Goal: Book appointment/travel/reservation

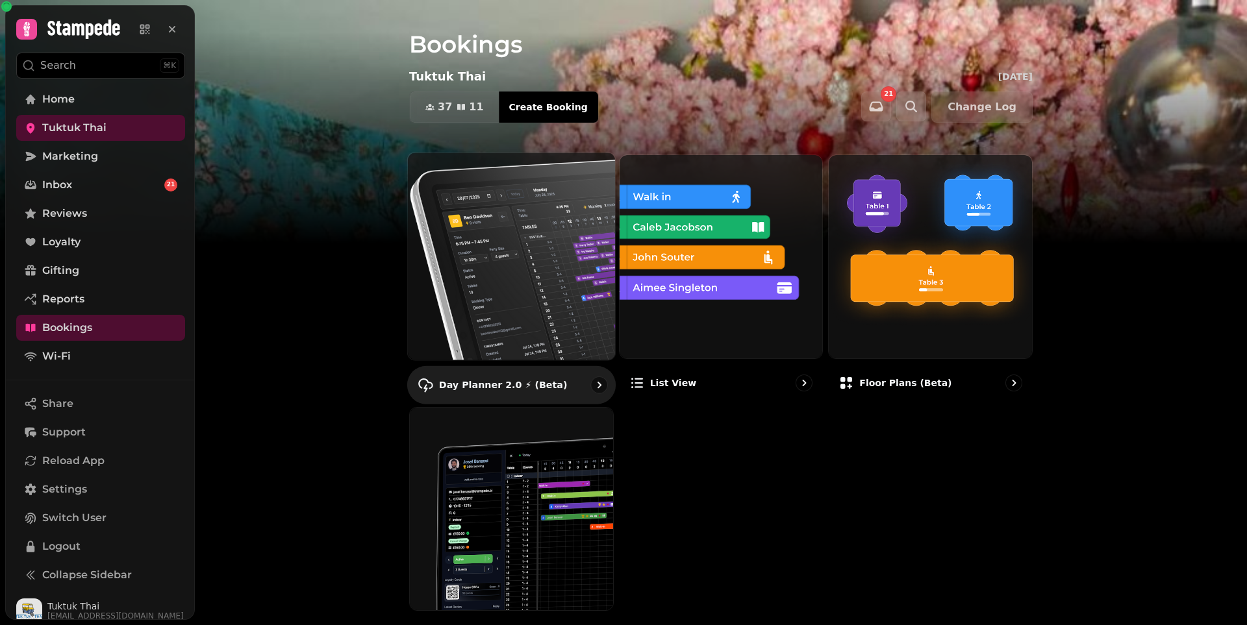
click at [508, 292] on img at bounding box center [511, 256] width 228 height 228
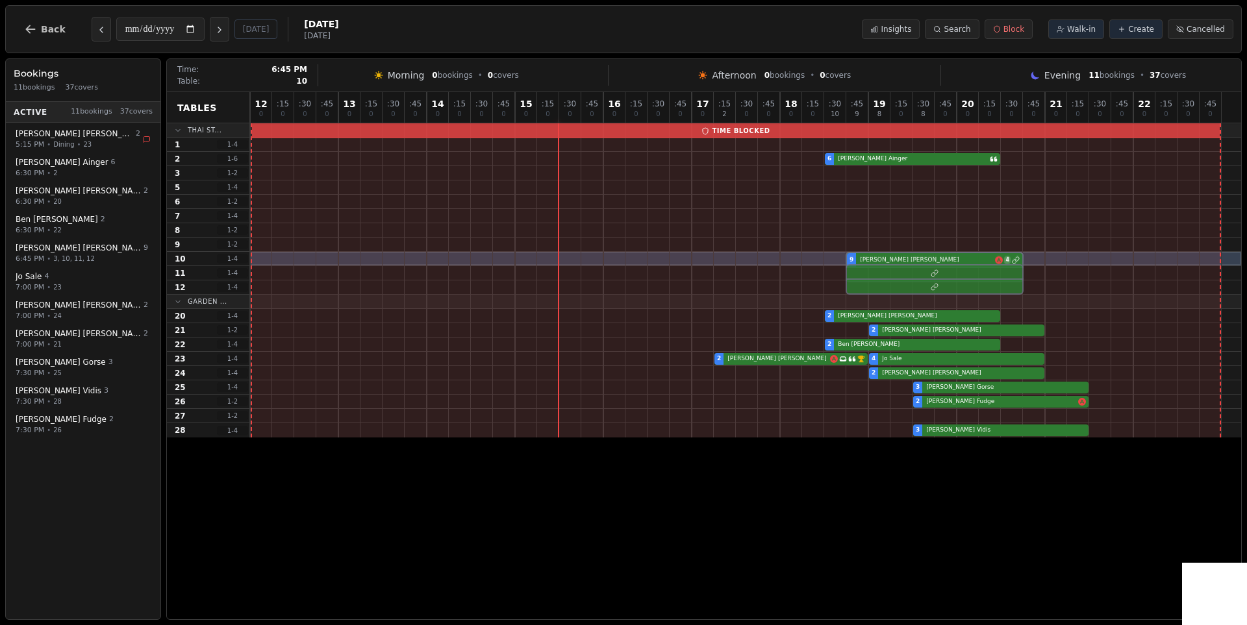
drag, startPoint x: 853, startPoint y: 173, endPoint x: 854, endPoint y: 255, distance: 82.5
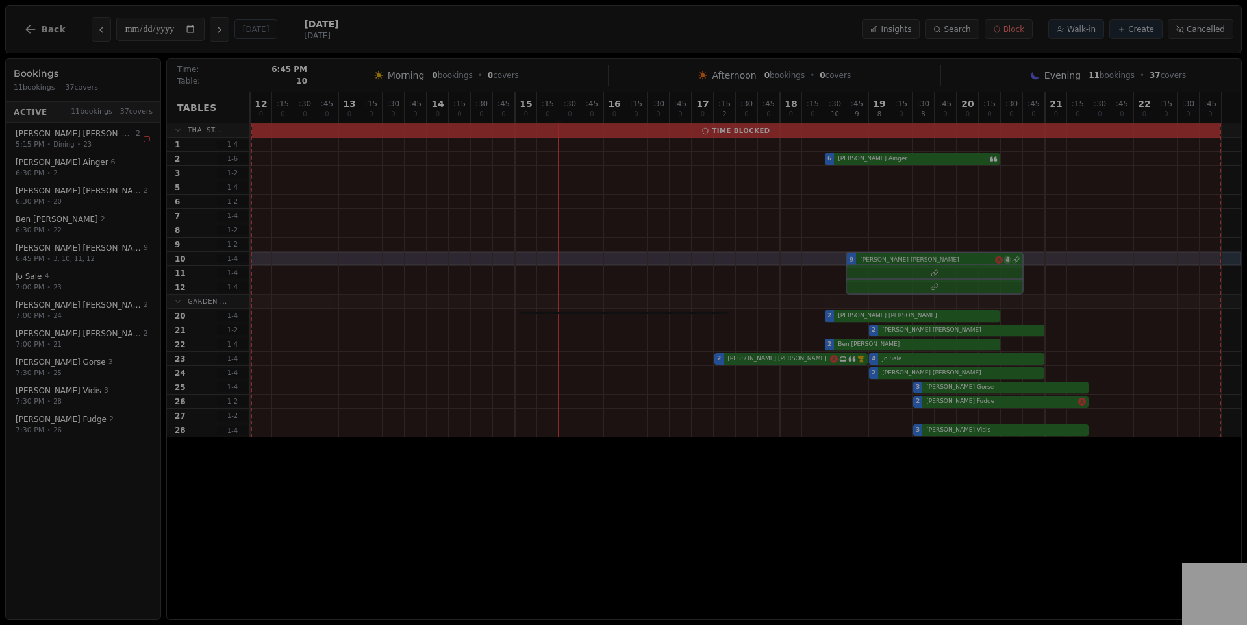
click at [854, 255] on div "12 0 : 15 0 : 30 0 : 45 0 13 0 : 15 0 : 30 0 : 45 0 14 0 : 15 0 : 30 0 : 45 0 1…" at bounding box center [745, 264] width 991 height 345
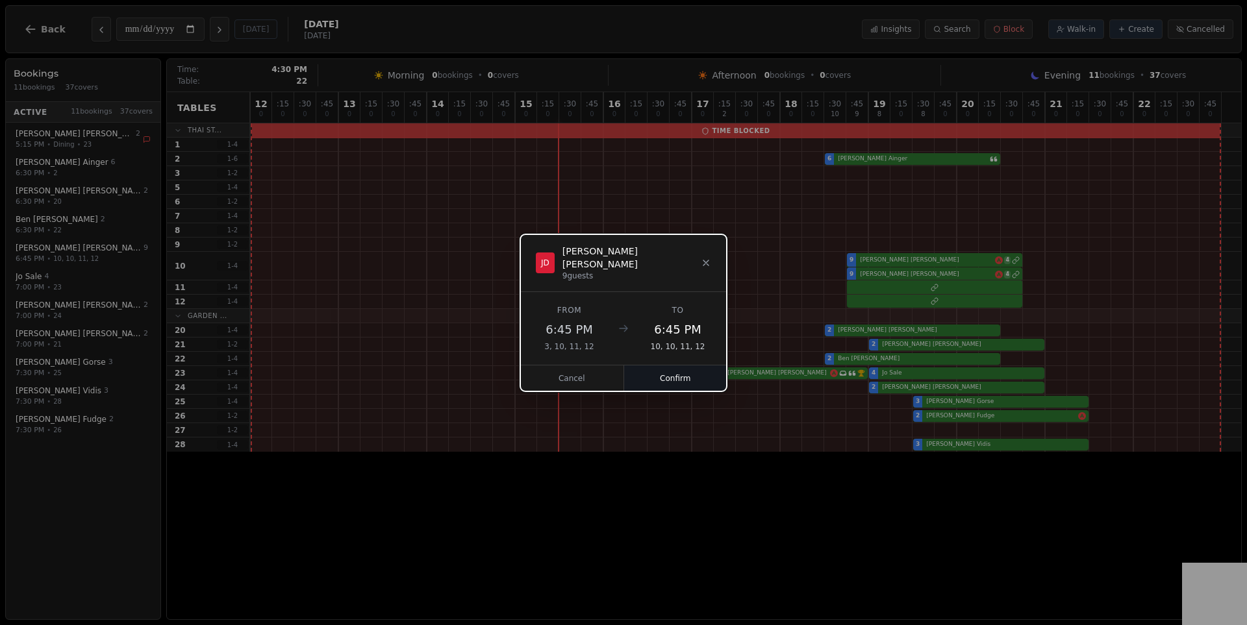
click at [667, 366] on button "Confirm" at bounding box center [675, 379] width 103 height 26
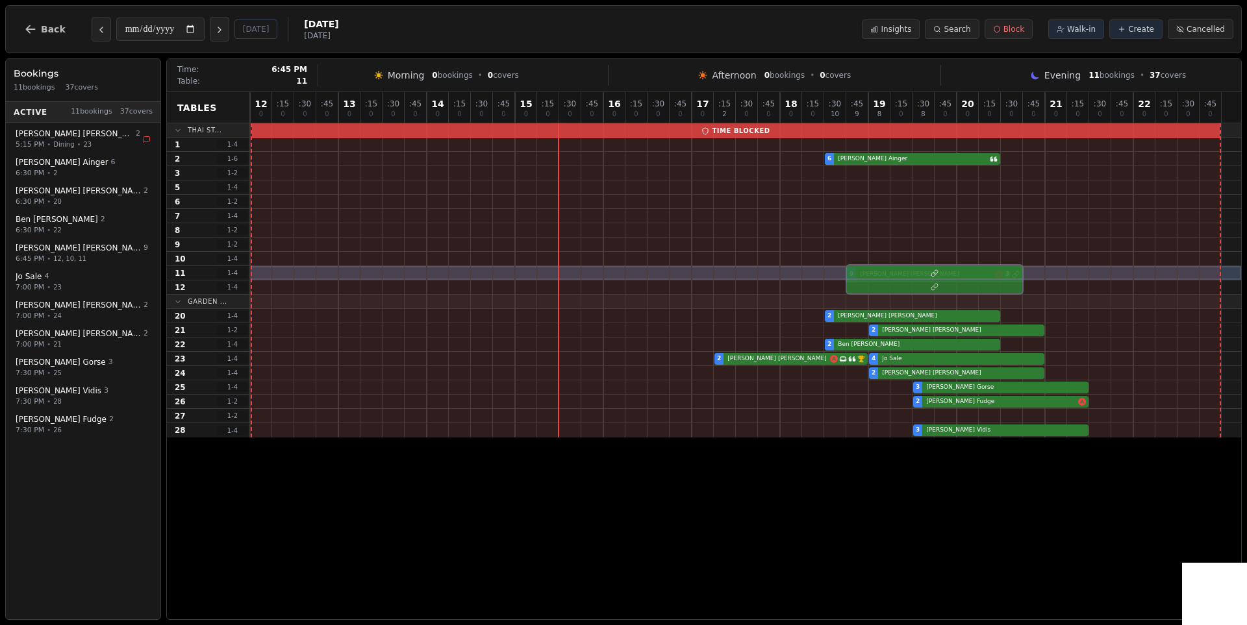
drag, startPoint x: 855, startPoint y: 255, endPoint x: 856, endPoint y: 270, distance: 14.9
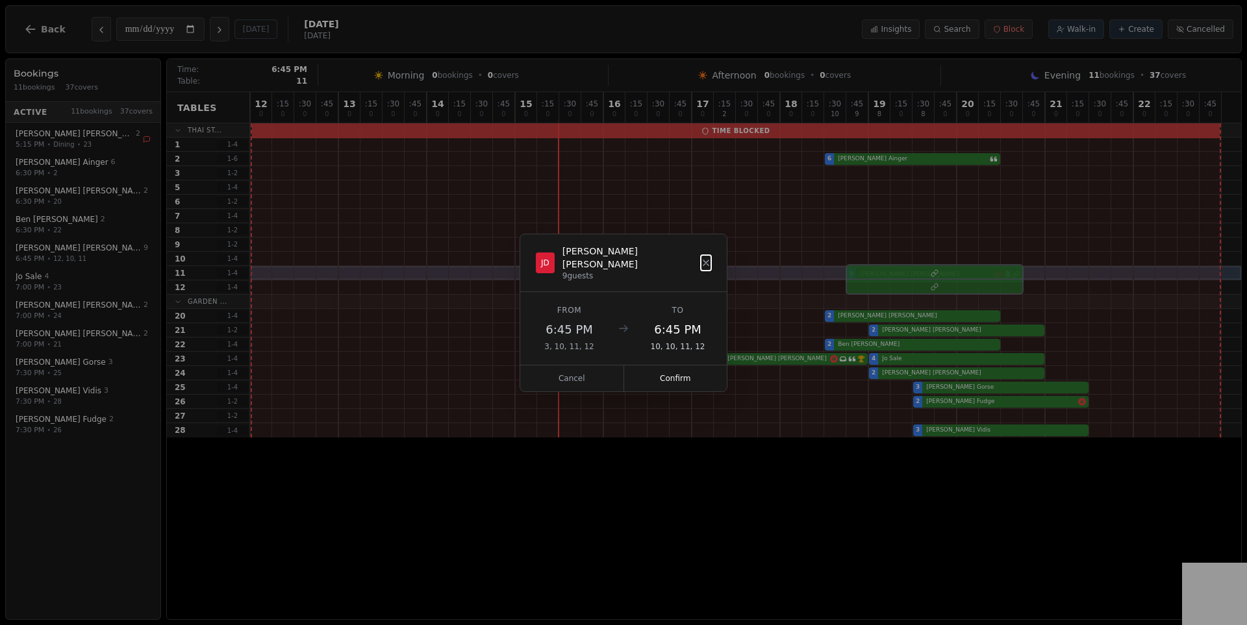
click at [856, 270] on div "12 0 : 15 0 : 30 0 : 45 0 13 0 : 15 0 : 30 0 : 45 0 14 0 : 15 0 : 30 0 : 45 0 1…" at bounding box center [745, 264] width 991 height 345
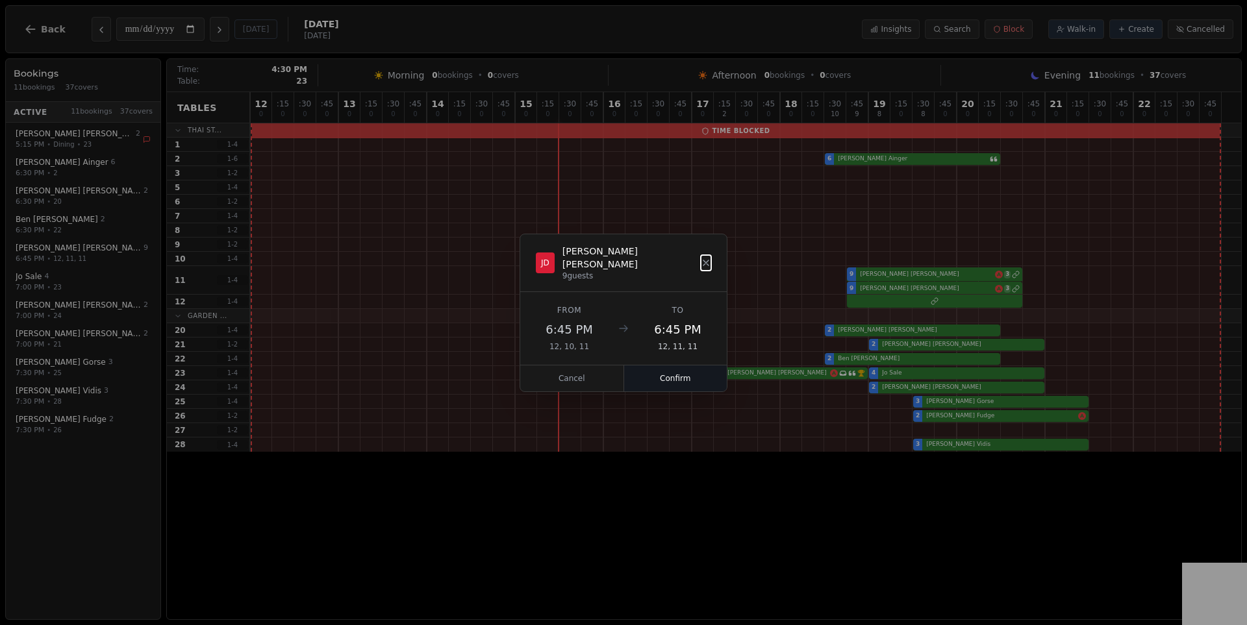
click at [660, 372] on button "Confirm" at bounding box center [675, 379] width 103 height 26
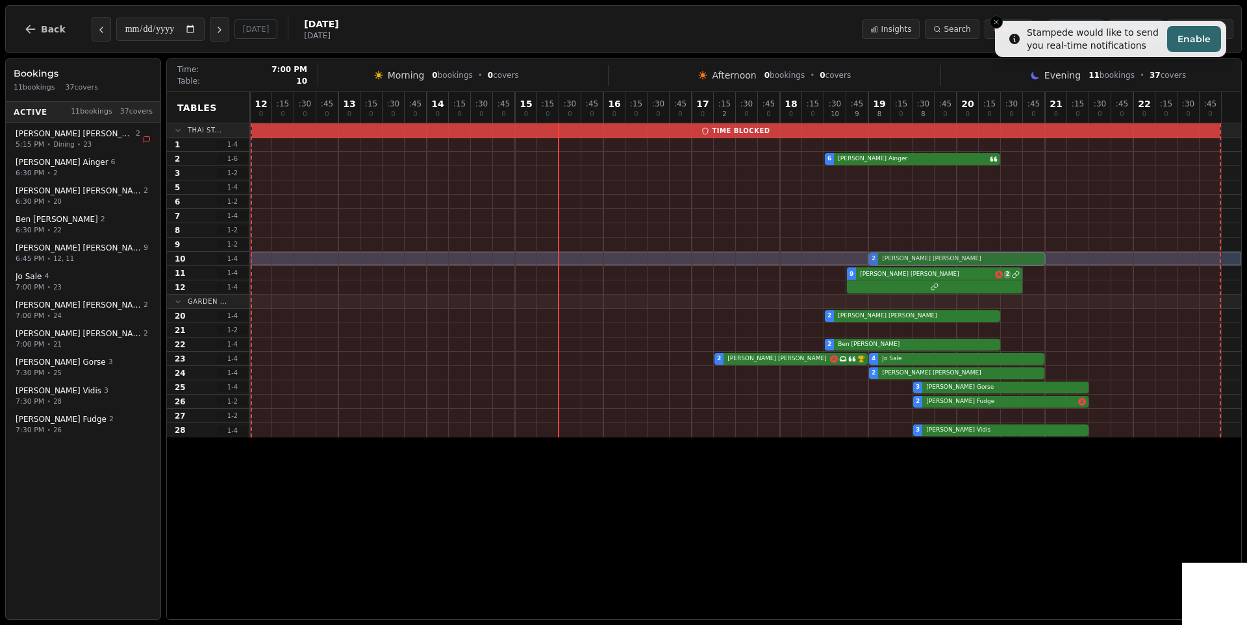
drag, startPoint x: 877, startPoint y: 333, endPoint x: 884, endPoint y: 260, distance: 73.7
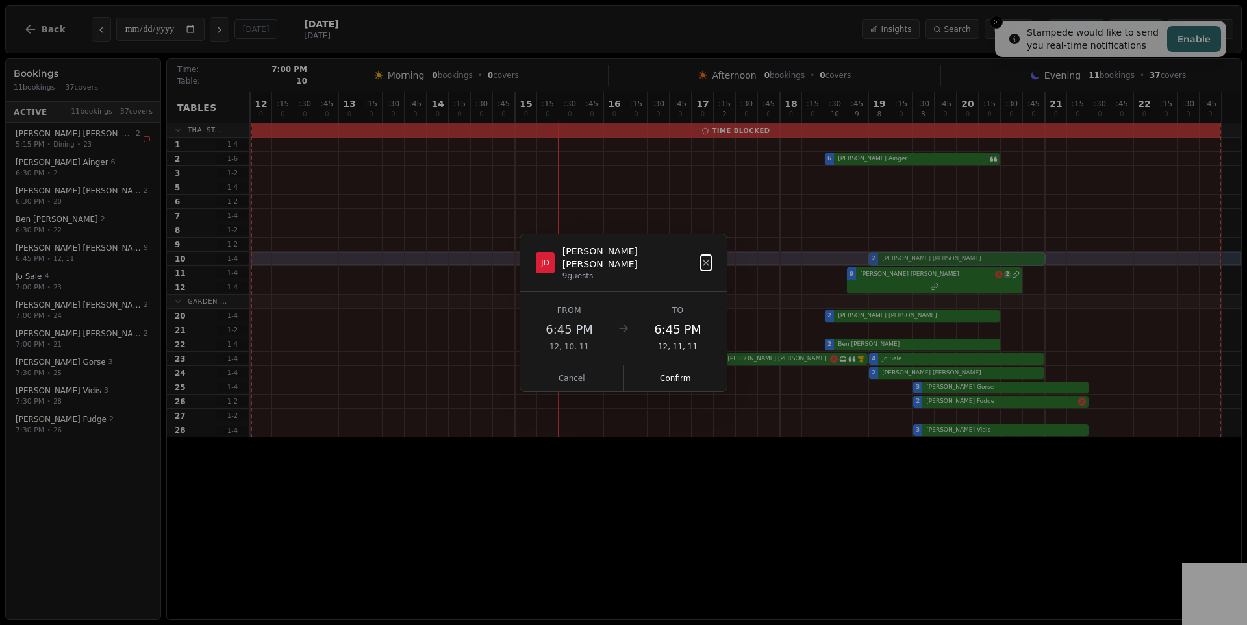
click at [884, 260] on div "12 0 : 15 0 : 30 0 : 45 0 13 0 : 15 0 : 30 0 : 45 0 14 0 : 15 0 : 30 0 : 45 0 1…" at bounding box center [745, 264] width 991 height 345
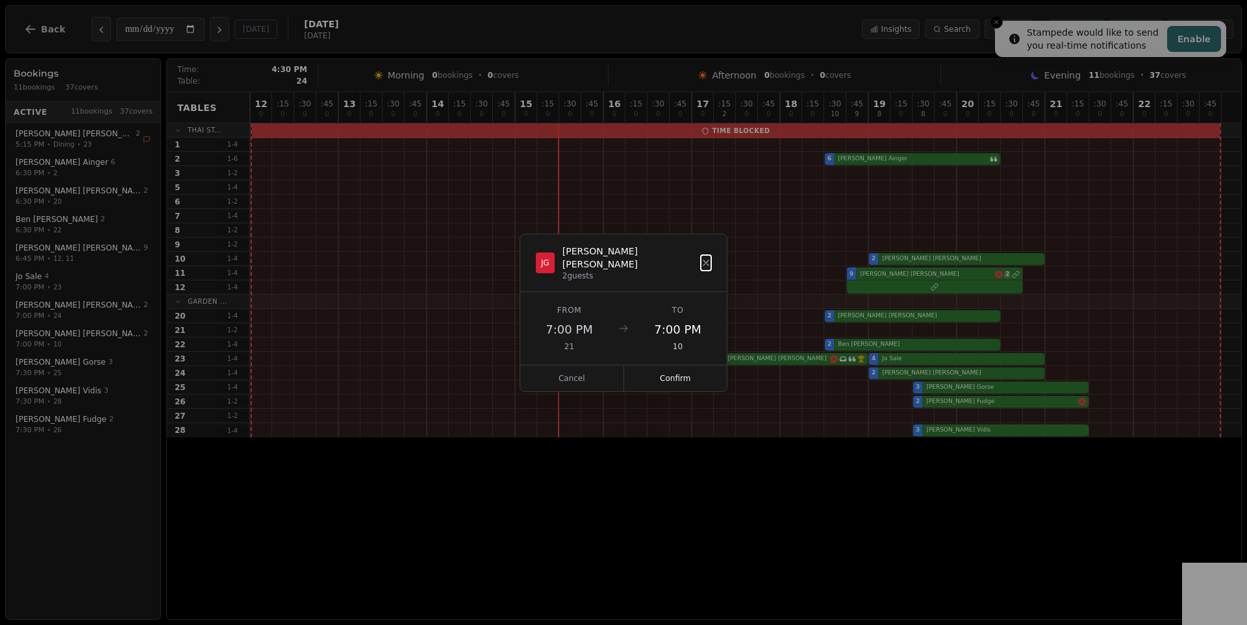
click at [666, 381] on button "Confirm" at bounding box center [675, 379] width 103 height 26
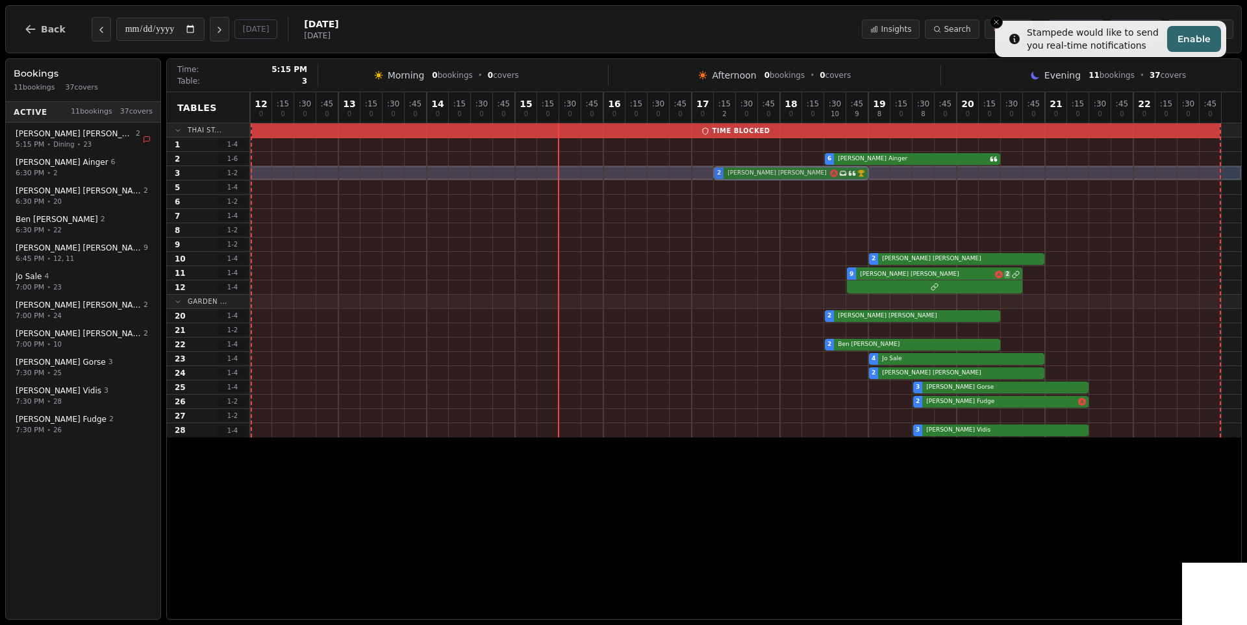
drag, startPoint x: 721, startPoint y: 358, endPoint x: 719, endPoint y: 178, distance: 180.5
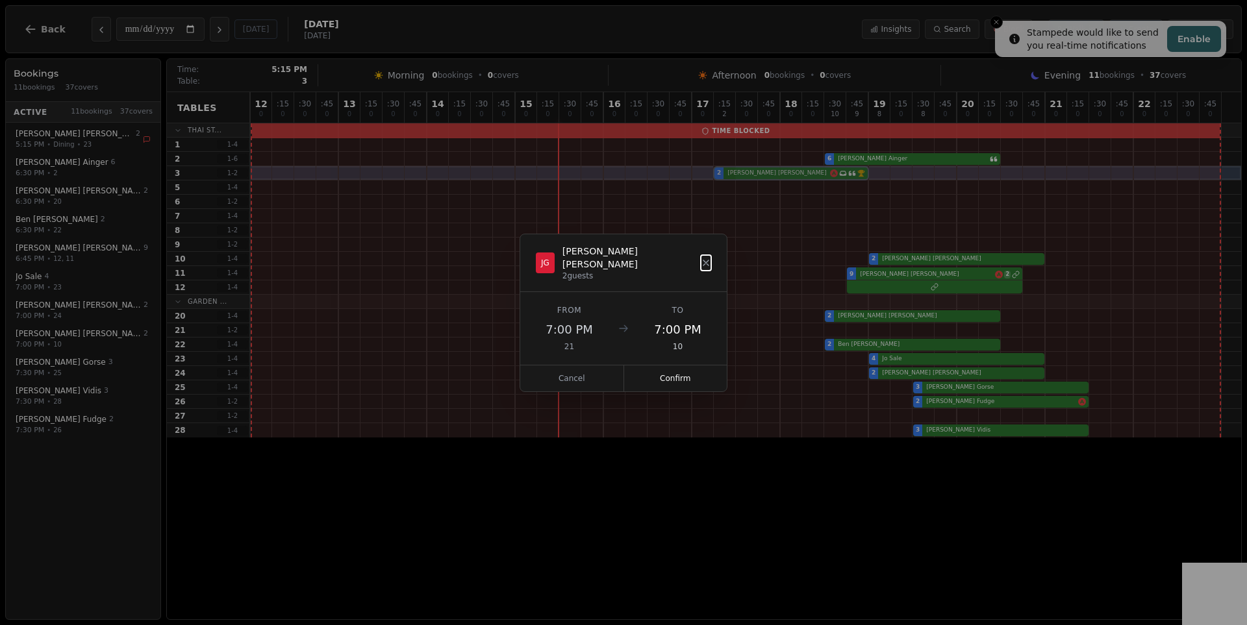
click at [719, 178] on div "12 0 : 15 0 : 30 0 : 45 0 13 0 : 15 0 : 30 0 : 45 0 14 0 : 15 0 : 30 0 : 45 0 1…" at bounding box center [745, 264] width 991 height 345
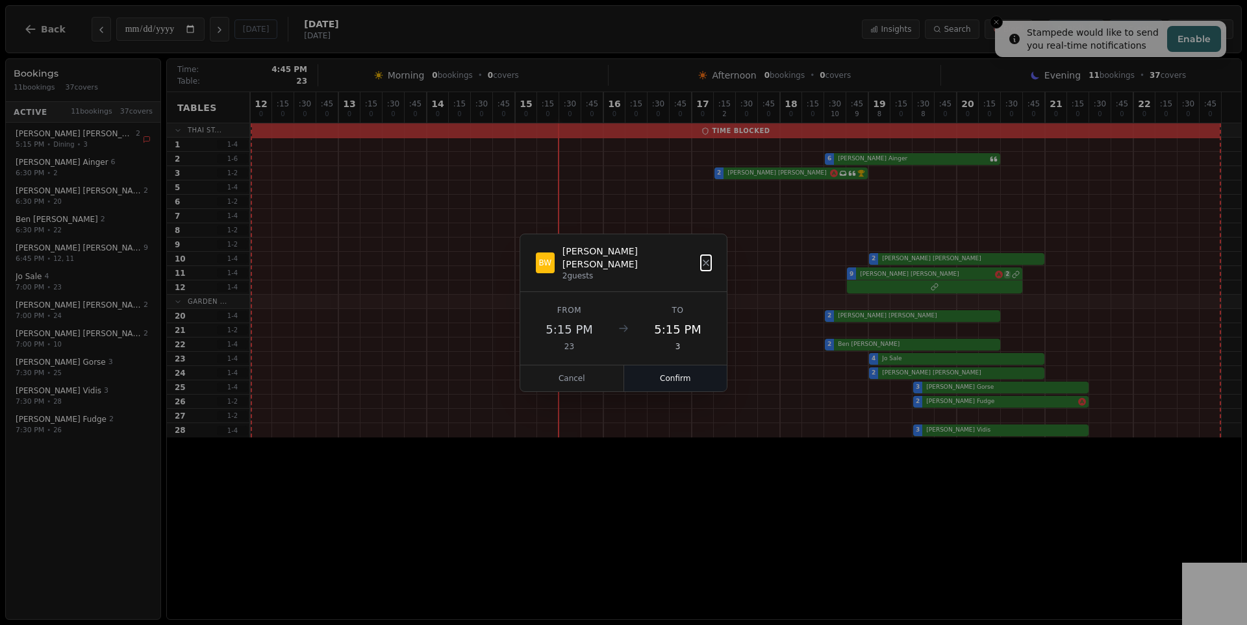
click at [682, 369] on button "Confirm" at bounding box center [675, 379] width 103 height 26
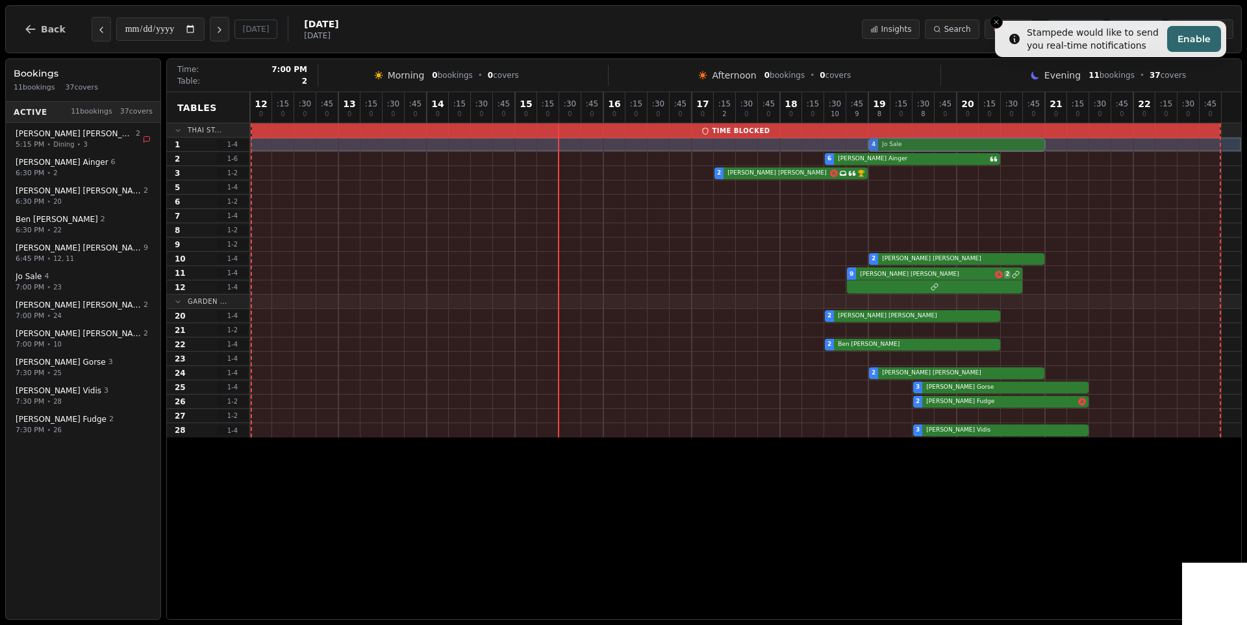
drag, startPoint x: 876, startPoint y: 358, endPoint x: 878, endPoint y: 148, distance: 210.4
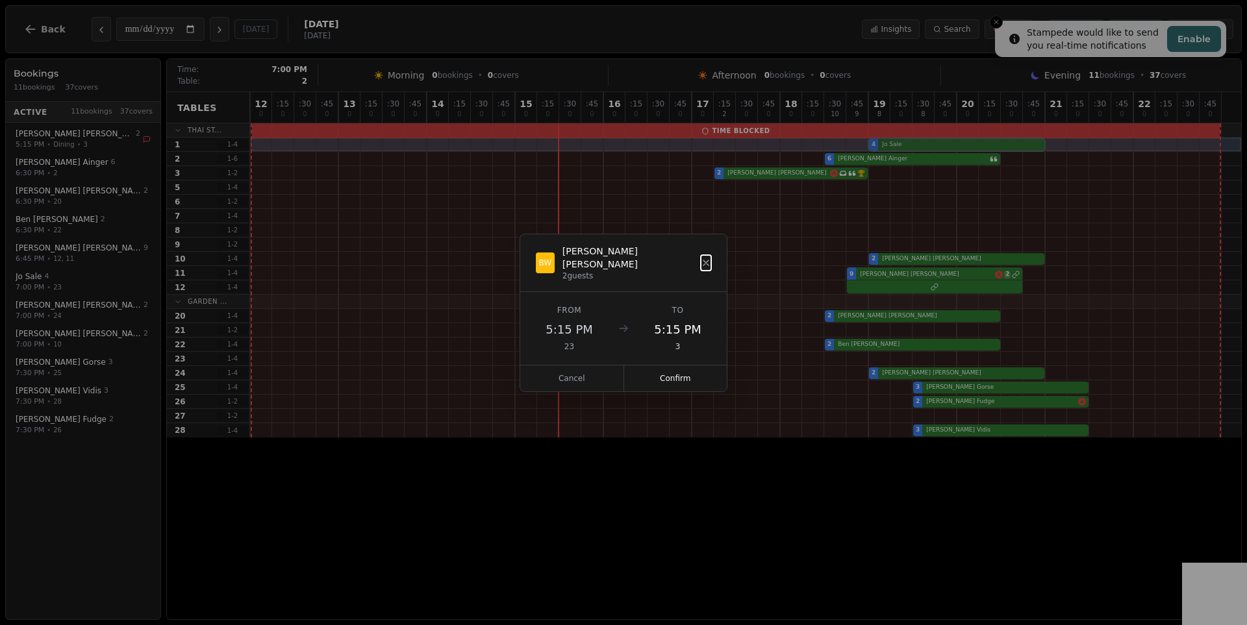
click at [878, 148] on div "12 0 : 15 0 : 30 0 : 45 0 13 0 : 15 0 : 30 0 : 45 0 14 0 : 15 0 : 30 0 : 45 0 1…" at bounding box center [745, 264] width 991 height 345
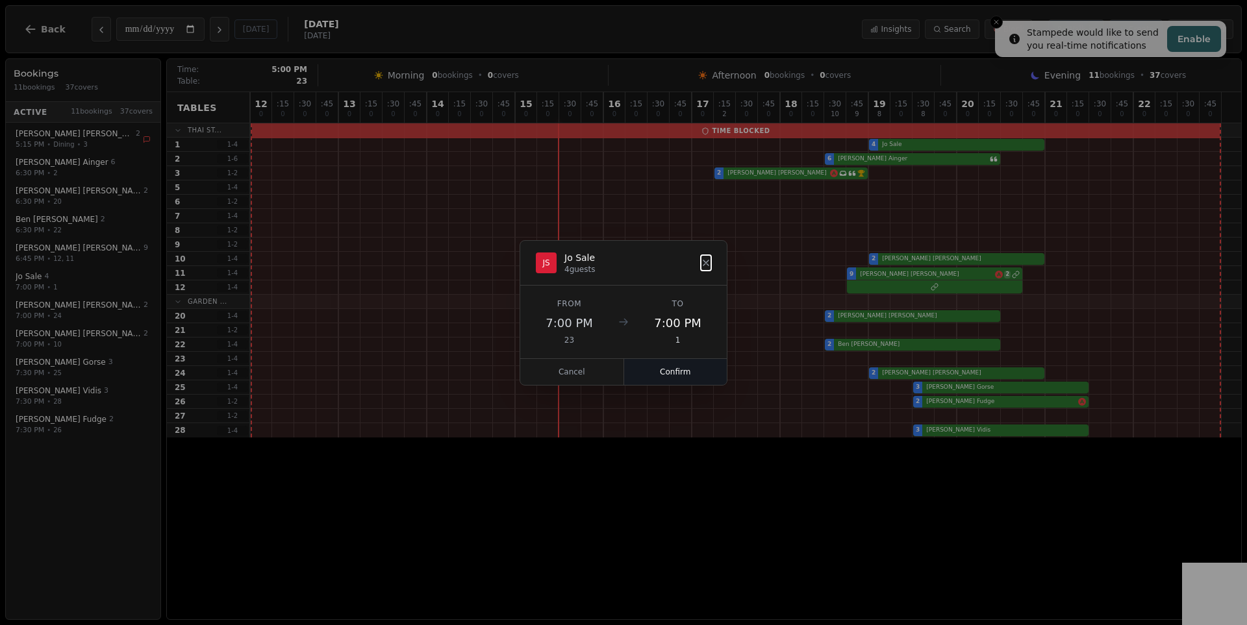
click at [693, 374] on button "Confirm" at bounding box center [675, 372] width 103 height 26
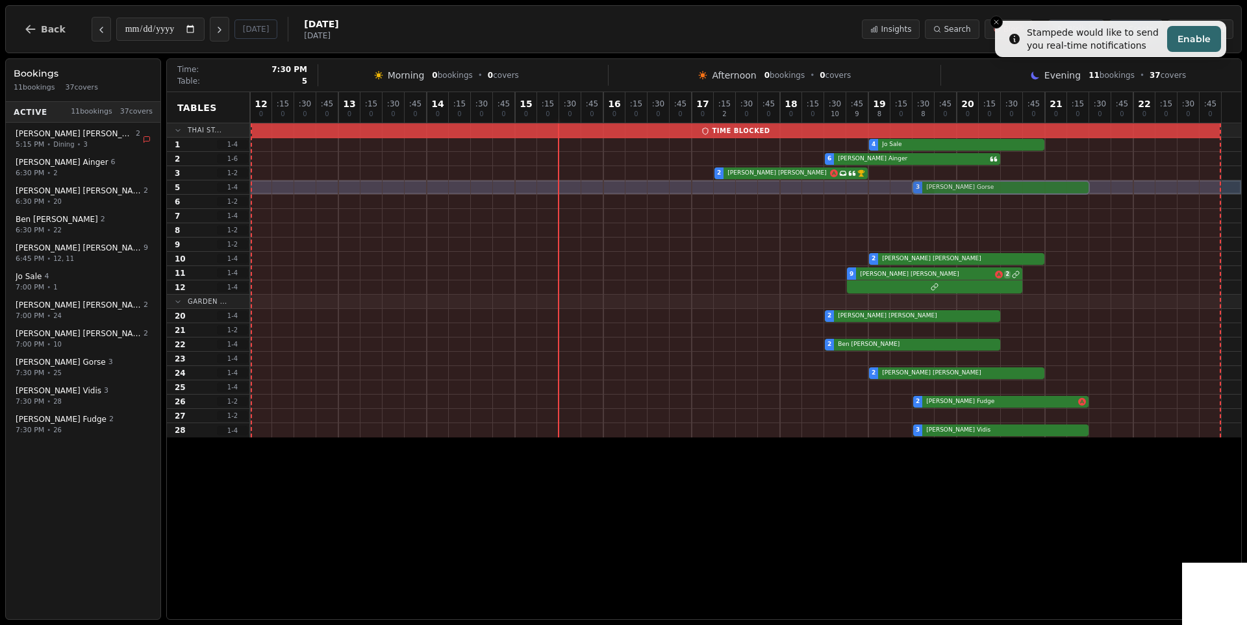
drag, startPoint x: 919, startPoint y: 388, endPoint x: 929, endPoint y: 192, distance: 196.3
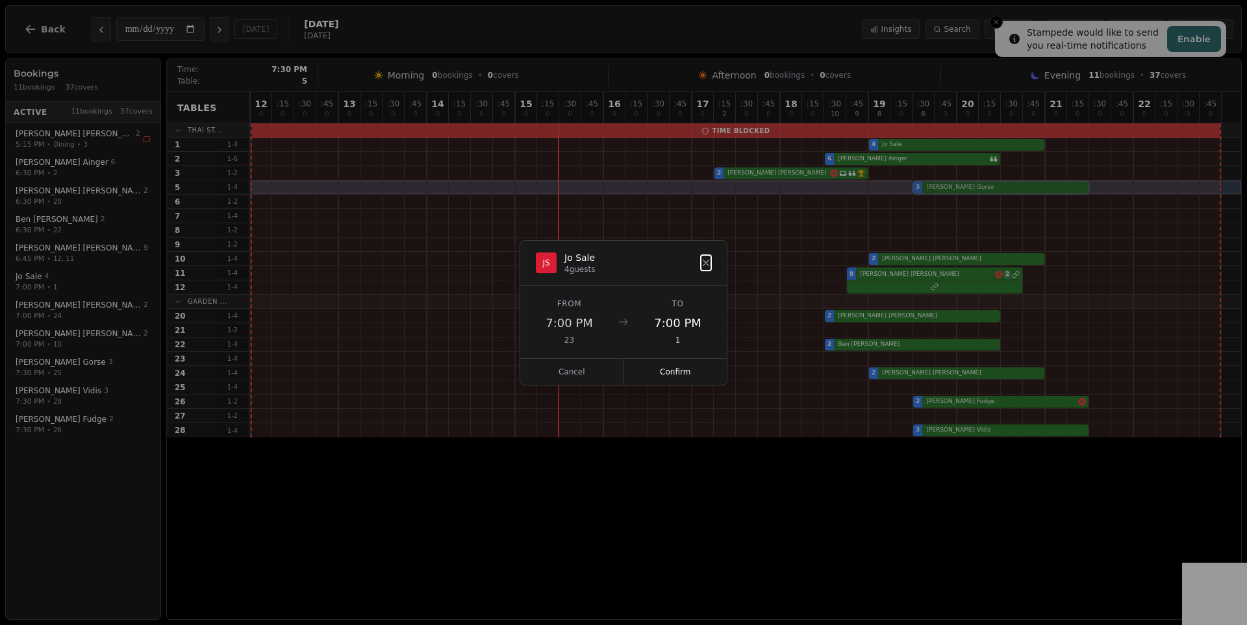
click at [929, 192] on div "12 0 : 15 0 : 30 0 : 45 0 13 0 : 15 0 : 30 0 : 45 0 14 0 : 15 0 : 30 0 : 45 0 1…" at bounding box center [745, 264] width 991 height 345
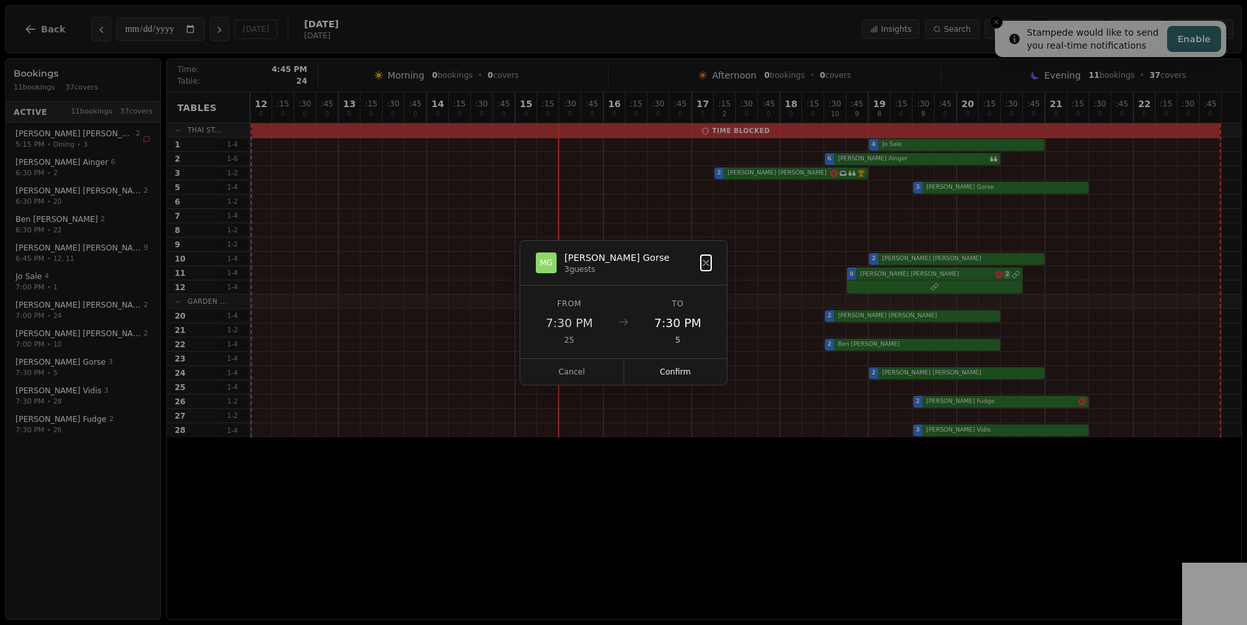
click at [678, 369] on button "Confirm" at bounding box center [675, 372] width 103 height 26
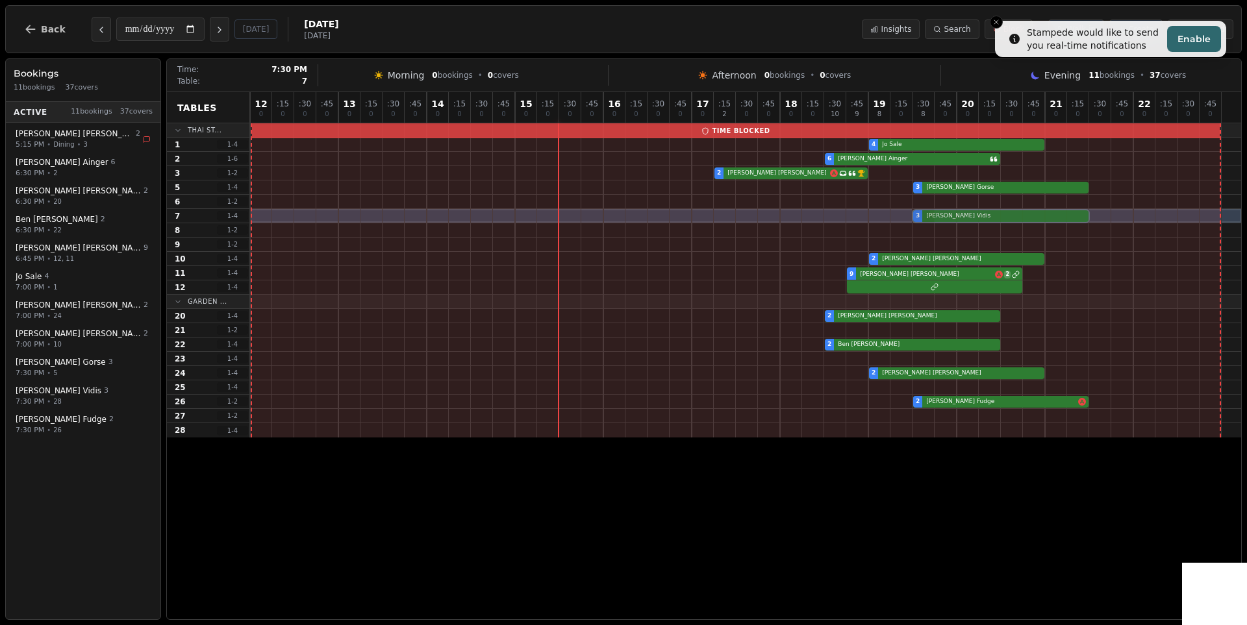
drag, startPoint x: 921, startPoint y: 431, endPoint x: 926, endPoint y: 219, distance: 211.7
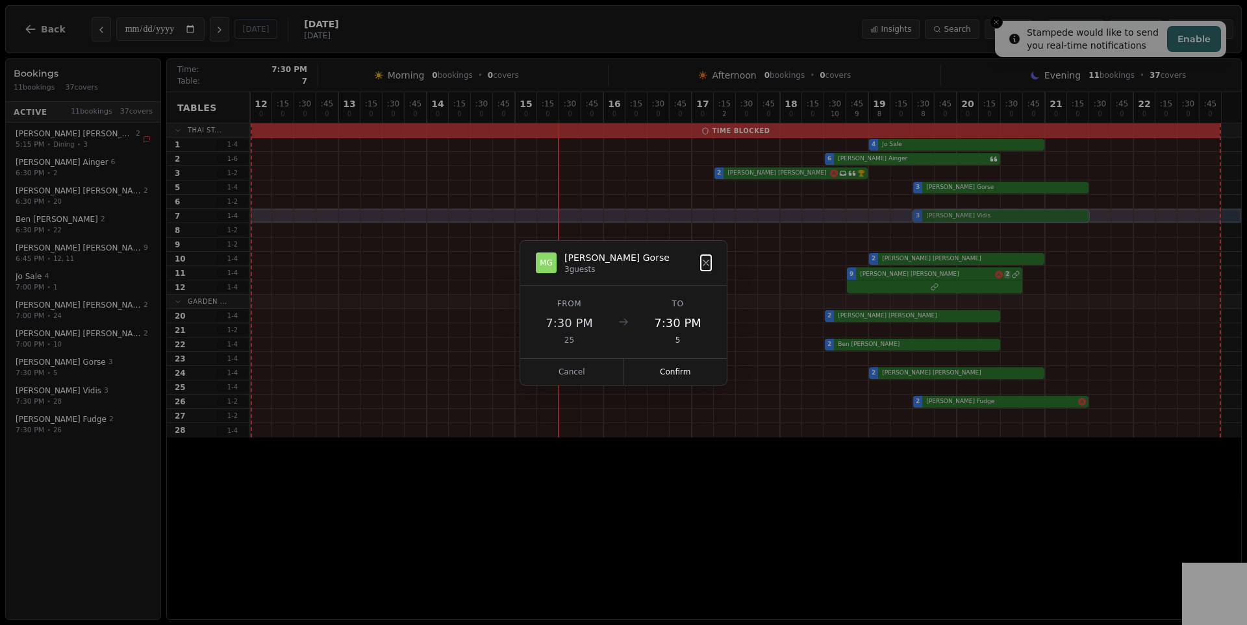
click at [926, 219] on div "12 0 : 15 0 : 30 0 : 45 0 13 0 : 15 0 : 30 0 : 45 0 14 0 : 15 0 : 30 0 : 45 0 1…" at bounding box center [745, 264] width 991 height 345
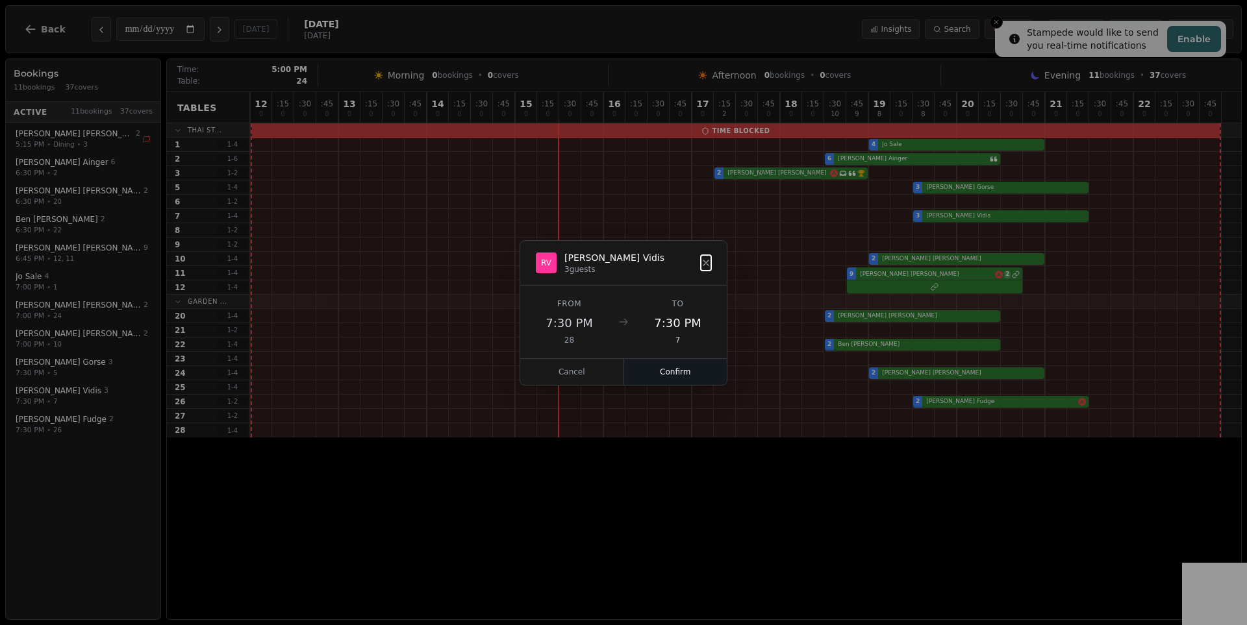
click at [699, 379] on button "Confirm" at bounding box center [675, 372] width 103 height 26
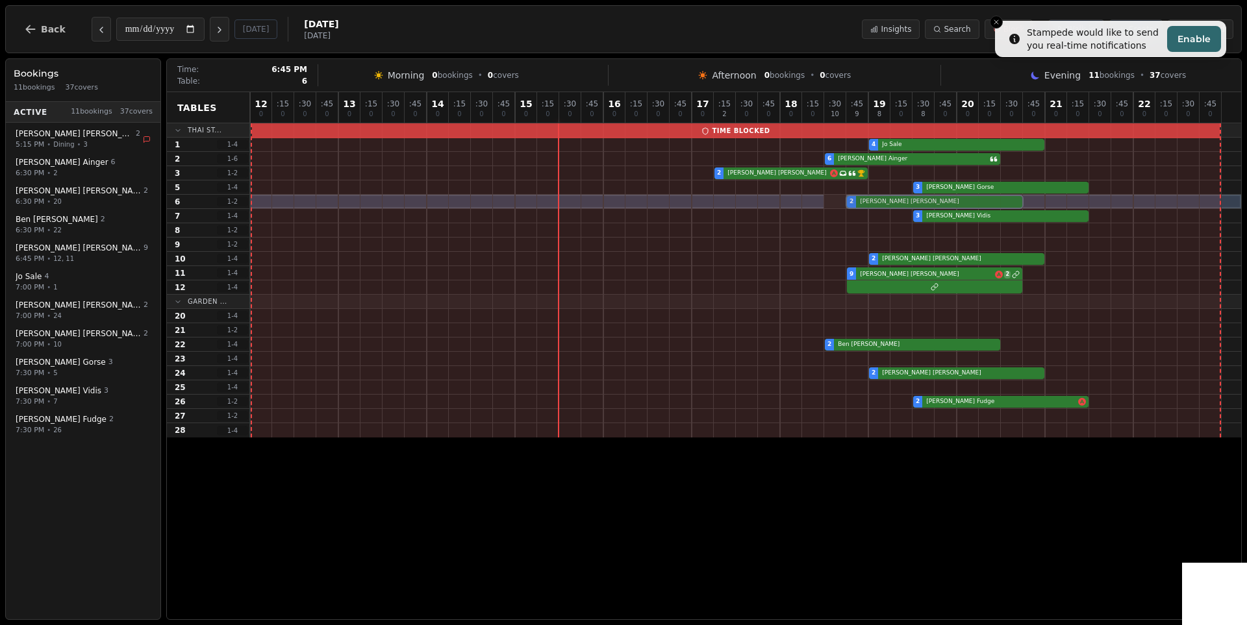
drag, startPoint x: 830, startPoint y: 316, endPoint x: 845, endPoint y: 206, distance: 110.8
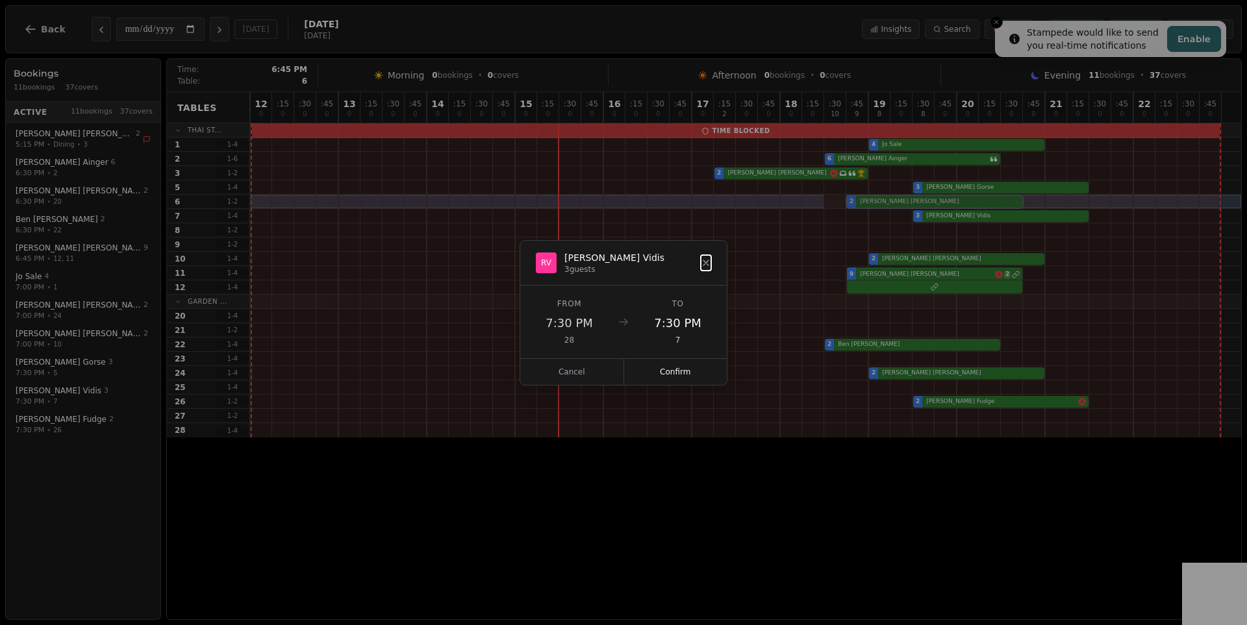
click at [845, 206] on div "12 0 : 15 0 : 30 0 : 45 0 13 0 : 15 0 : 30 0 : 45 0 14 0 : 15 0 : 30 0 : 45 0 1…" at bounding box center [745, 264] width 991 height 345
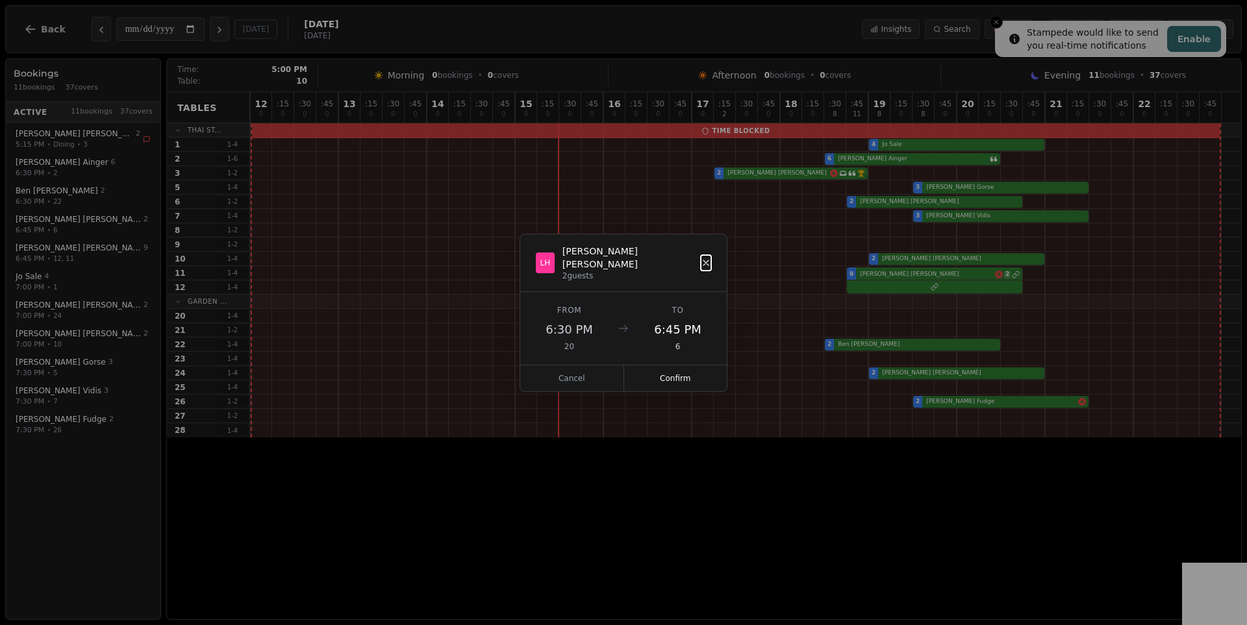
click at [709, 260] on icon at bounding box center [706, 263] width 10 height 10
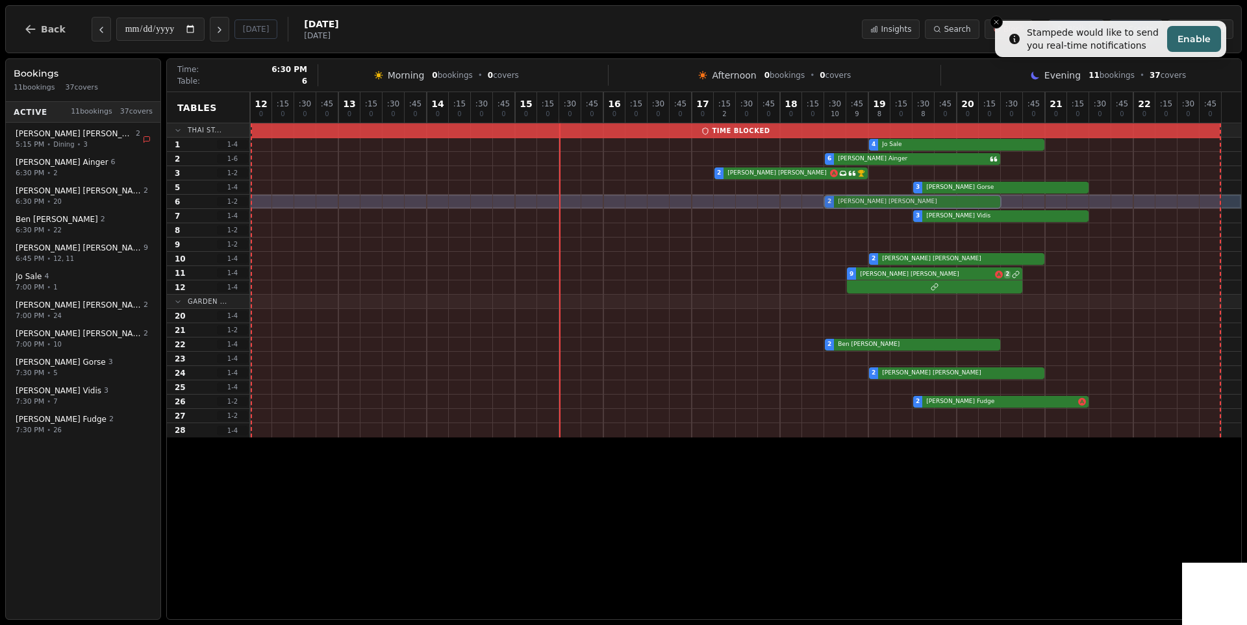
drag, startPoint x: 830, startPoint y: 315, endPoint x: 827, endPoint y: 204, distance: 111.1
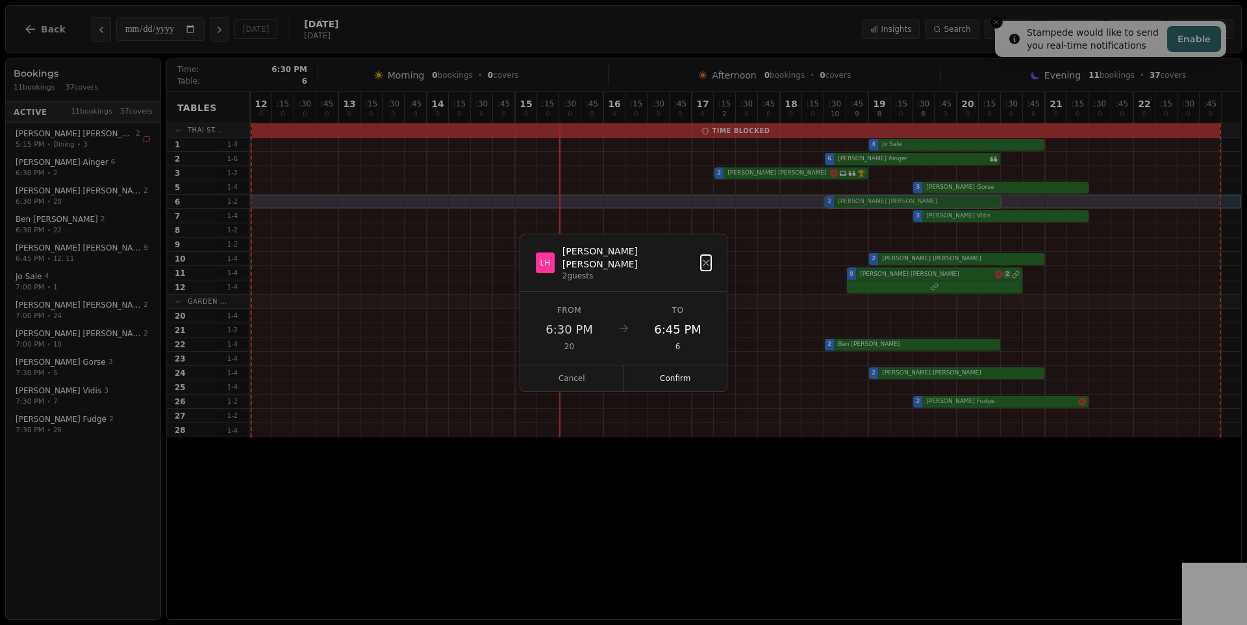
click at [827, 204] on div "12 0 : 15 0 : 30 0 : 45 0 13 0 : 15 0 : 30 0 : 45 0 14 0 : 15 0 : 30 0 : 45 0 1…" at bounding box center [745, 264] width 991 height 345
click at [695, 366] on button "Confirm" at bounding box center [675, 379] width 103 height 26
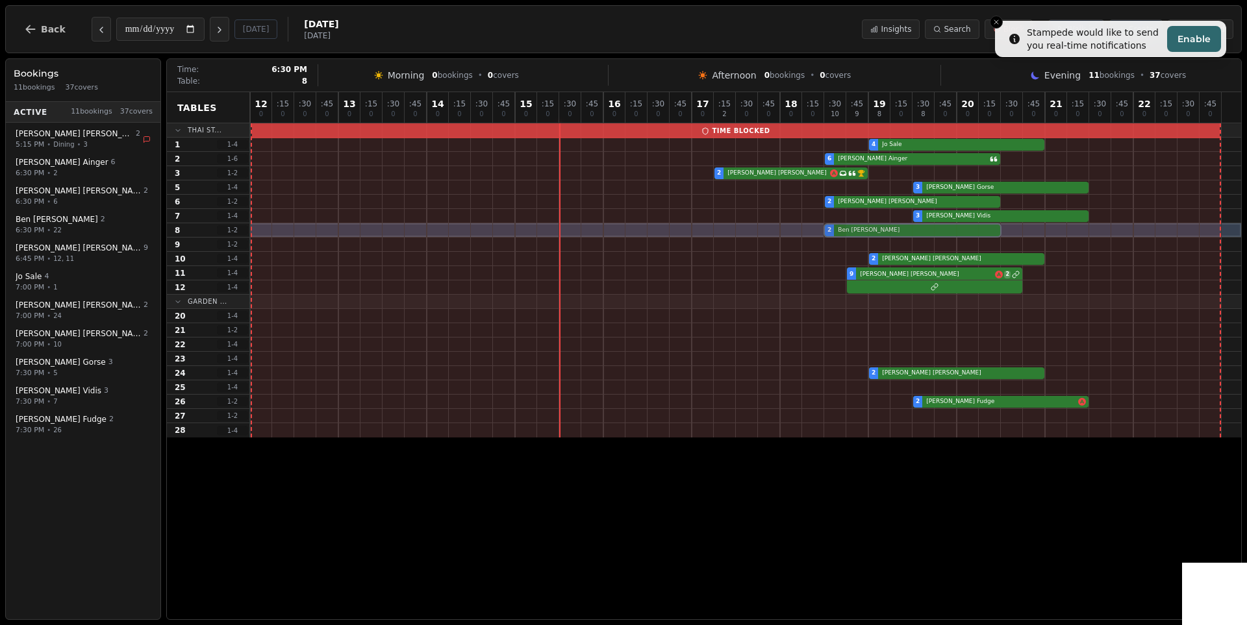
drag, startPoint x: 831, startPoint y: 342, endPoint x: 835, endPoint y: 232, distance: 110.5
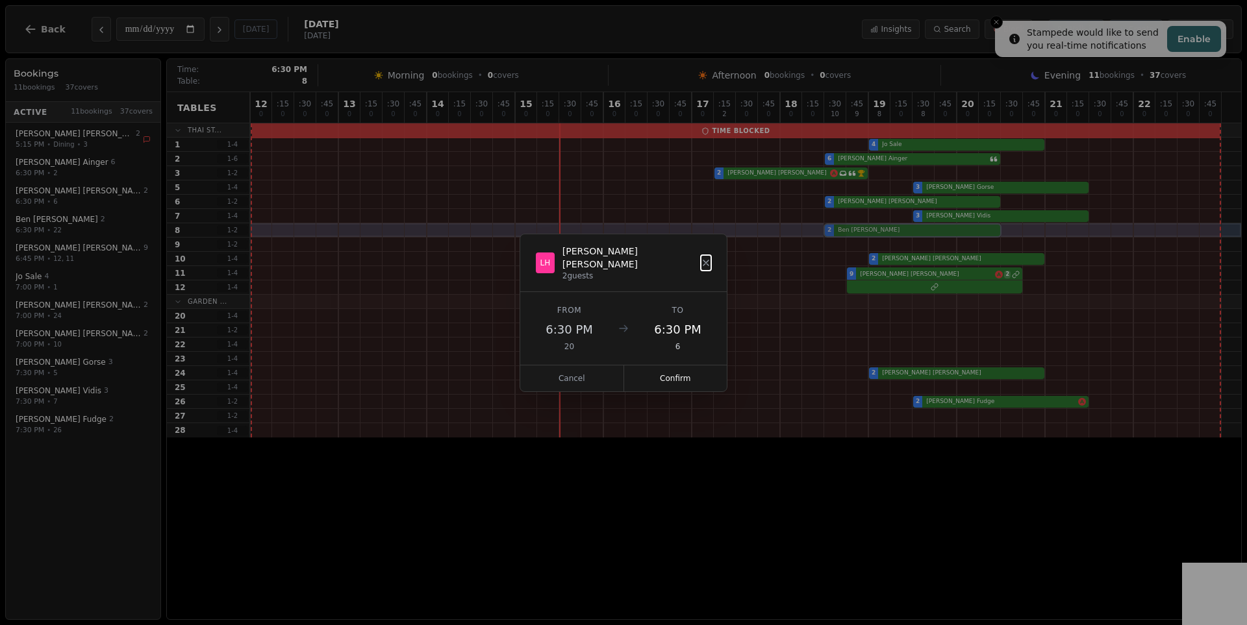
click at [835, 232] on div "12 0 : 15 0 : 30 0 : 45 0 13 0 : 15 0 : 30 0 : 45 0 14 0 : 15 0 : 30 0 : 45 0 1…" at bounding box center [745, 264] width 991 height 345
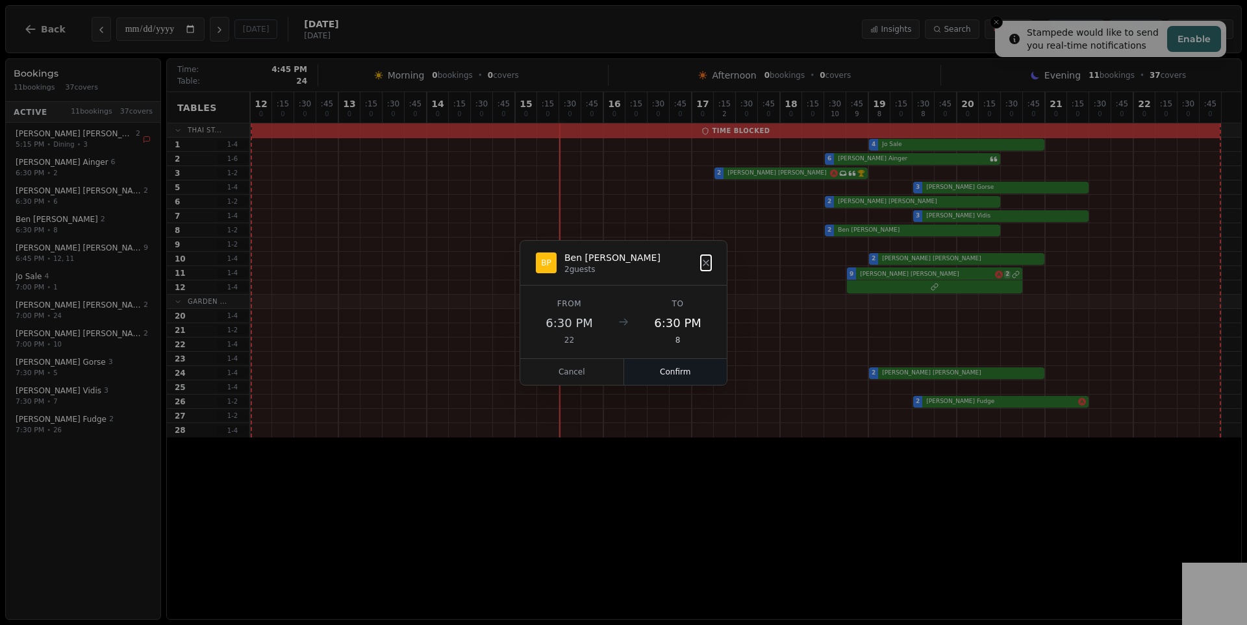
click at [689, 368] on button "Confirm" at bounding box center [675, 372] width 103 height 26
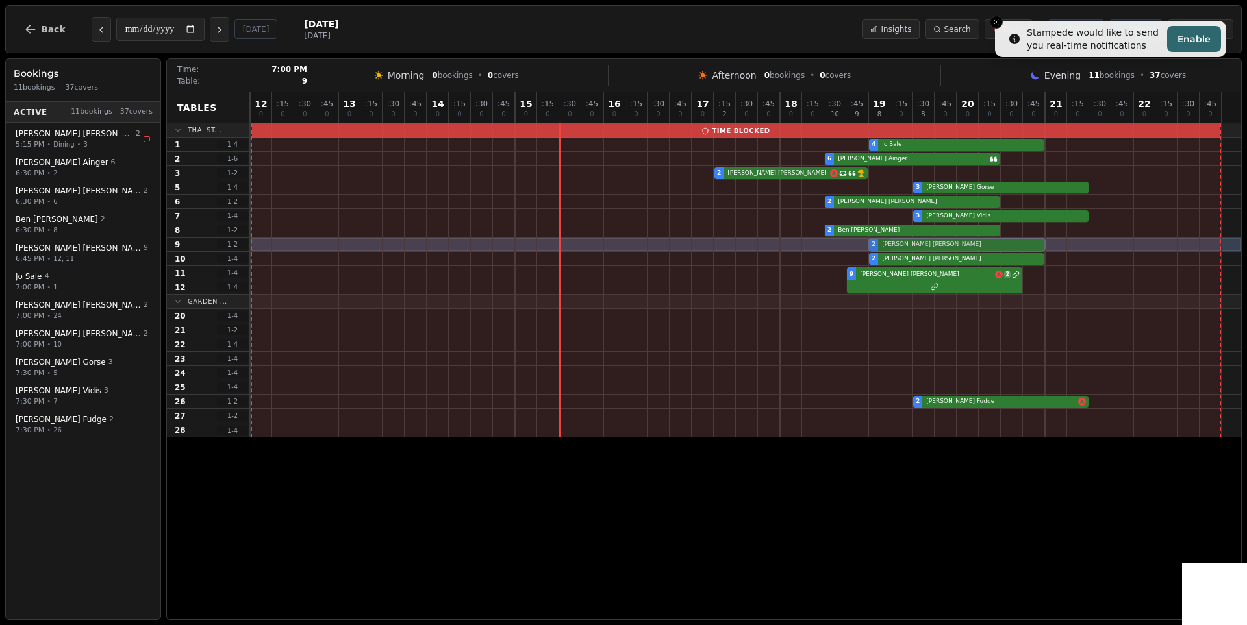
drag, startPoint x: 877, startPoint y: 376, endPoint x: 882, endPoint y: 249, distance: 126.7
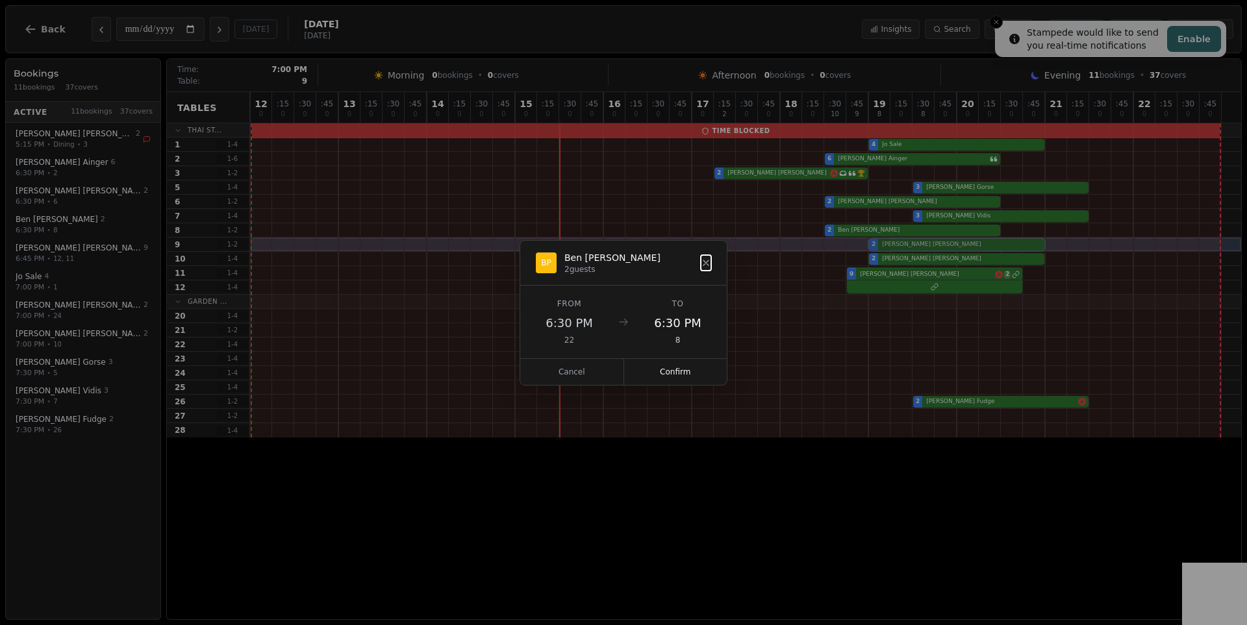
click at [882, 249] on div "12 0 : 15 0 : 30 0 : 45 0 13 0 : 15 0 : 30 0 : 45 0 14 0 : 15 0 : 30 0 : 45 0 1…" at bounding box center [745, 264] width 991 height 345
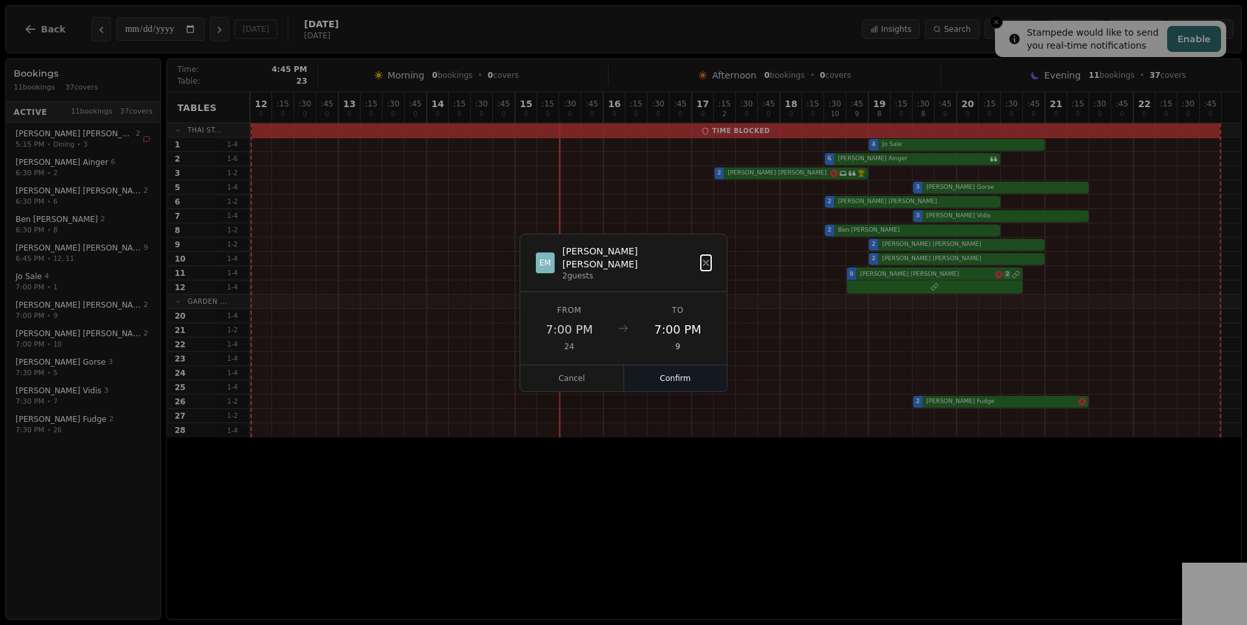
click at [686, 371] on button "Confirm" at bounding box center [675, 379] width 103 height 26
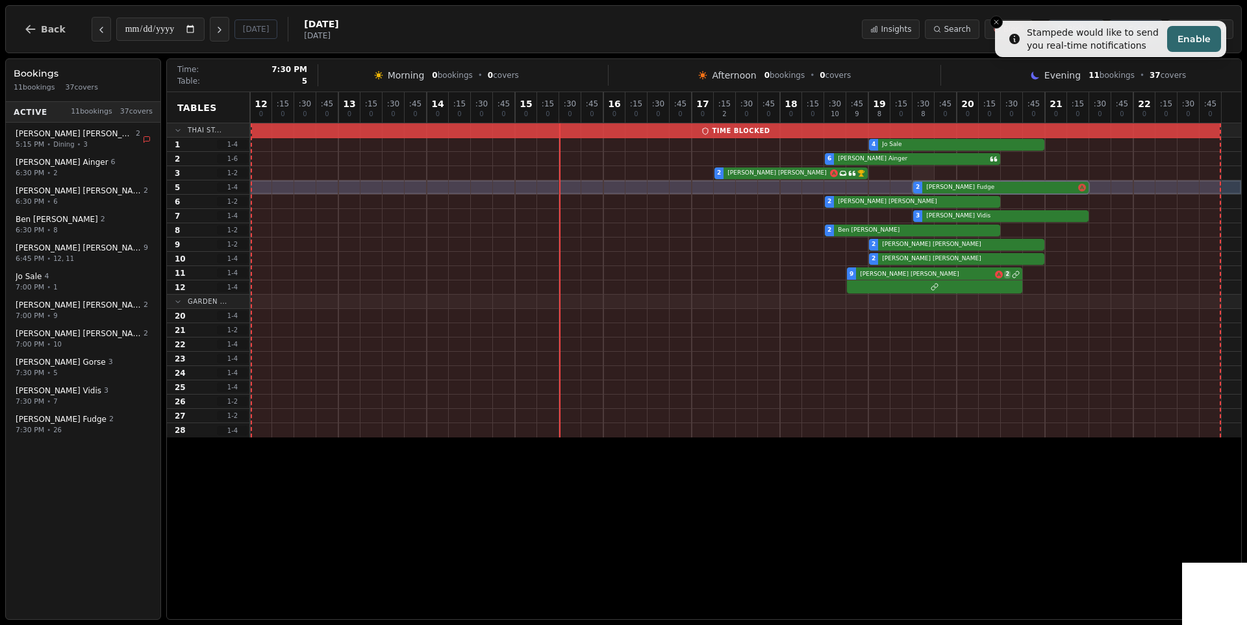
drag, startPoint x: 920, startPoint y: 404, endPoint x: 926, endPoint y: 177, distance: 227.3
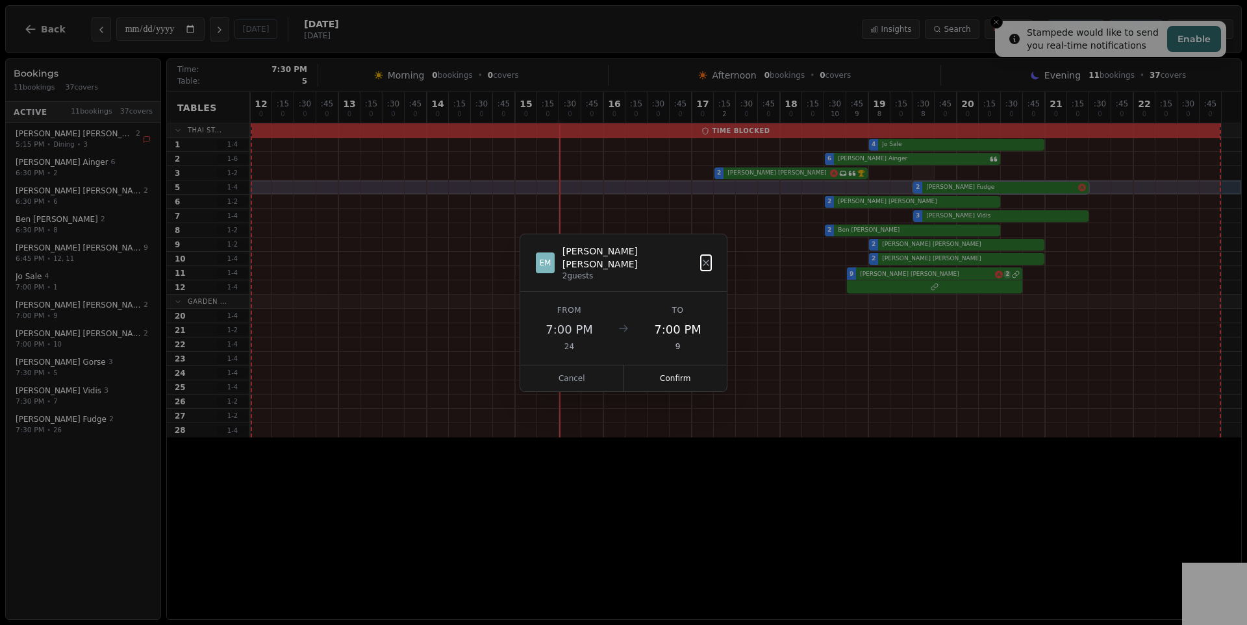
click at [926, 177] on div "12 0 : 15 0 : 30 0 : 45 0 13 0 : 15 0 : 30 0 : 45 0 14 0 : 15 0 : 30 0 : 45 0 1…" at bounding box center [745, 264] width 991 height 345
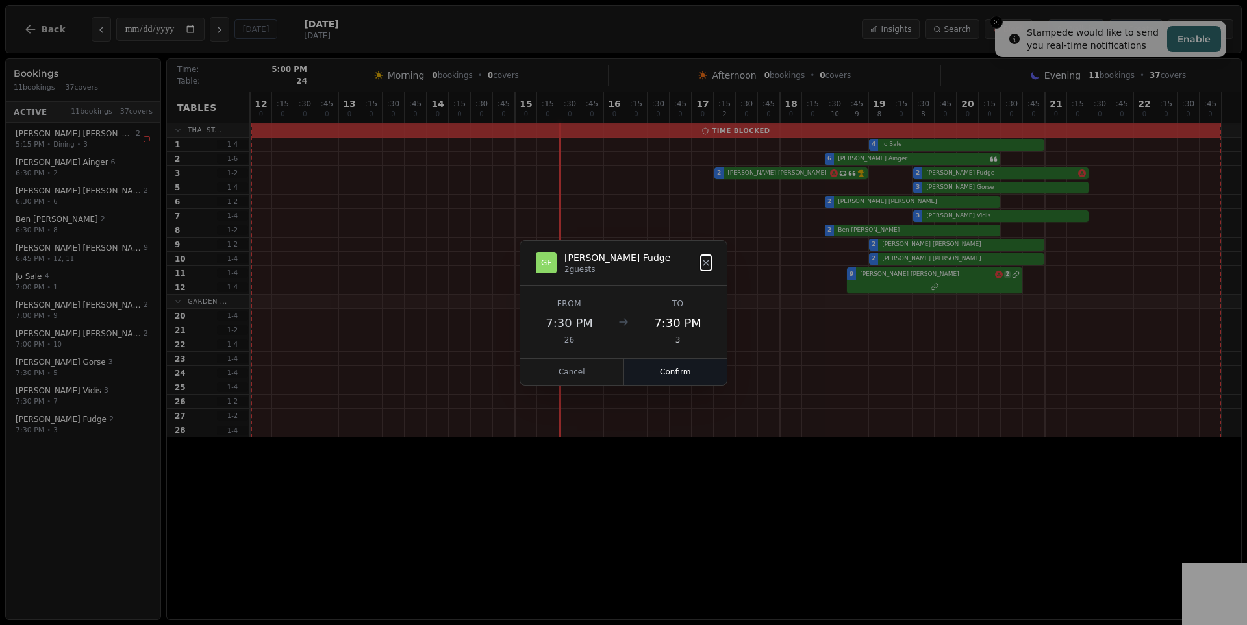
click at [693, 375] on button "Confirm" at bounding box center [675, 372] width 103 height 26
